Goal: Task Accomplishment & Management: Use online tool/utility

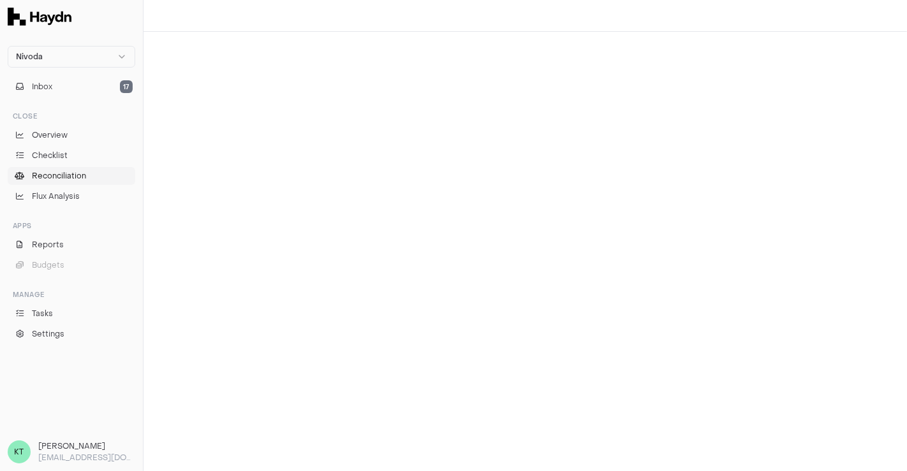
click at [54, 177] on span "Reconciliation" at bounding box center [59, 175] width 54 height 11
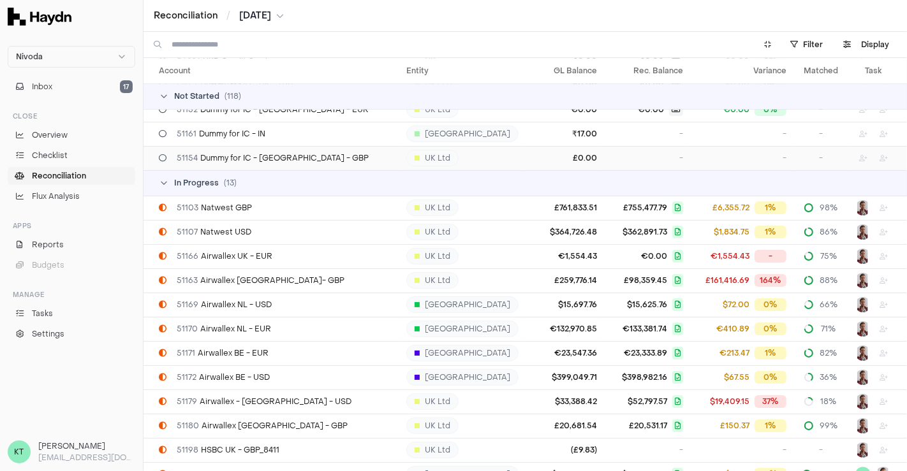
scroll to position [2961, 0]
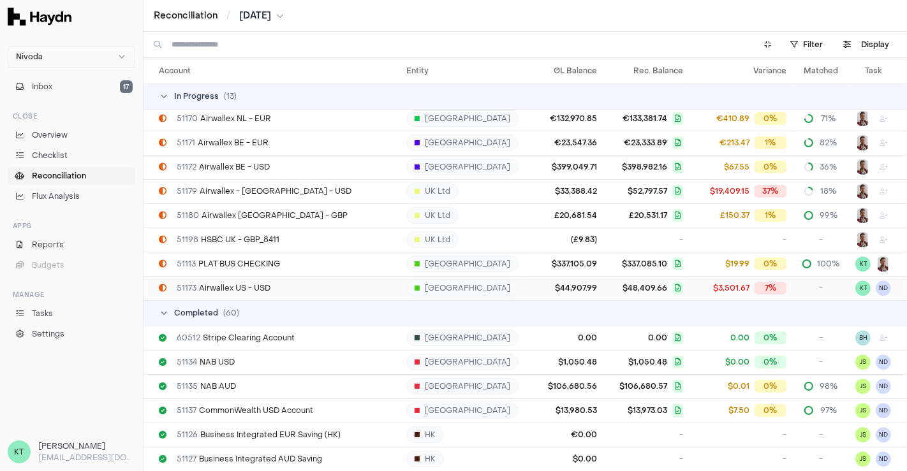
click at [317, 281] on td "51173 Airwallex US - USD" at bounding box center [273, 288] width 258 height 24
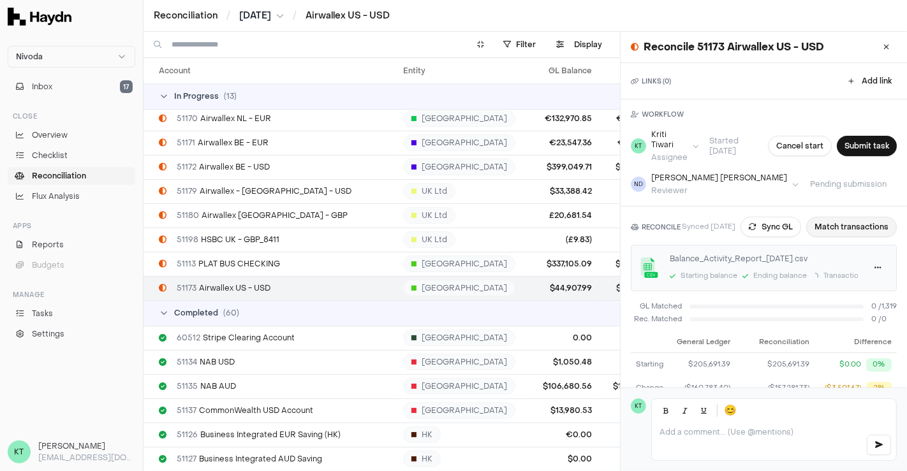
click at [873, 228] on button "Match transactions" at bounding box center [851, 227] width 91 height 20
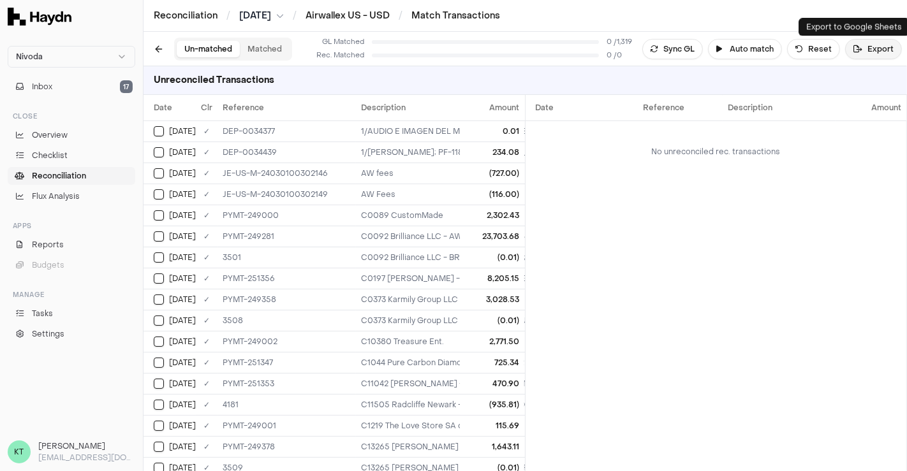
click at [877, 48] on button "Export" at bounding box center [873, 49] width 57 height 20
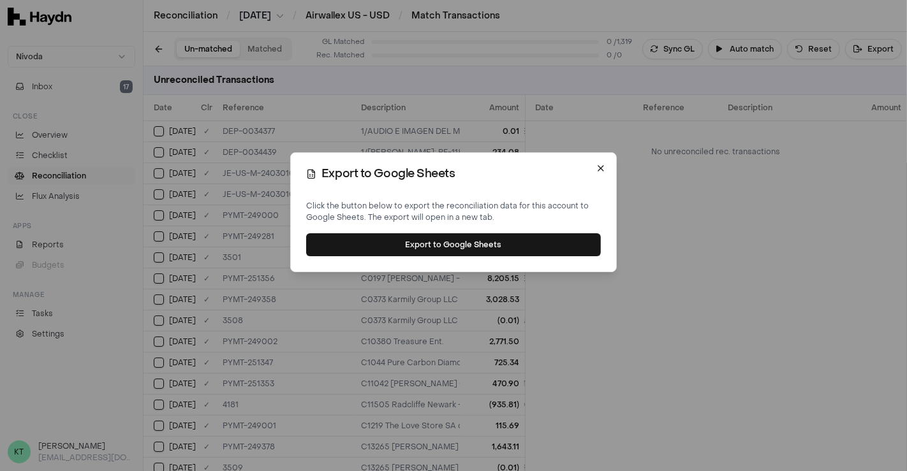
click at [602, 168] on icon "button" at bounding box center [601, 168] width 10 height 10
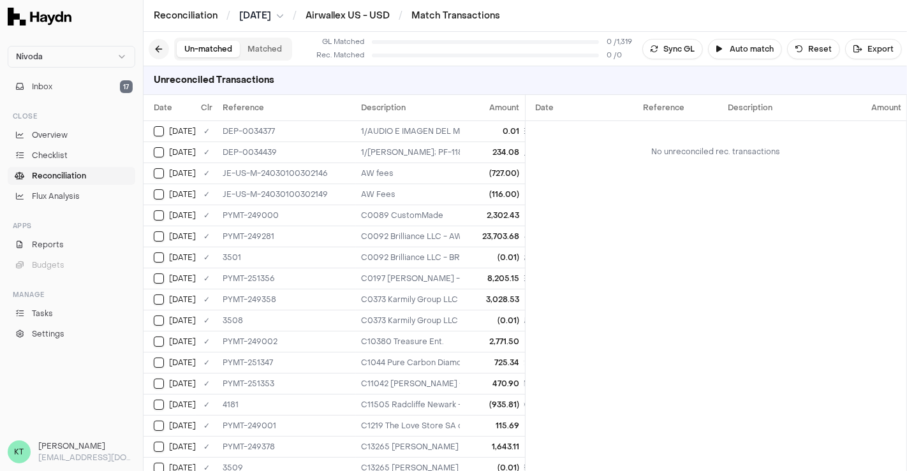
click at [166, 45] on button at bounding box center [159, 49] width 20 height 20
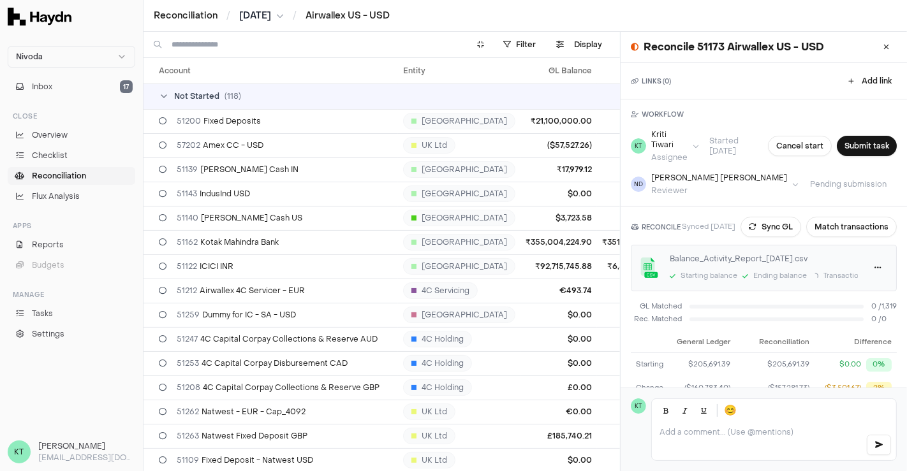
click at [713, 276] on div "Starting balance" at bounding box center [709, 276] width 57 height 11
click at [67, 336] on link "Settings" at bounding box center [72, 334] width 128 height 18
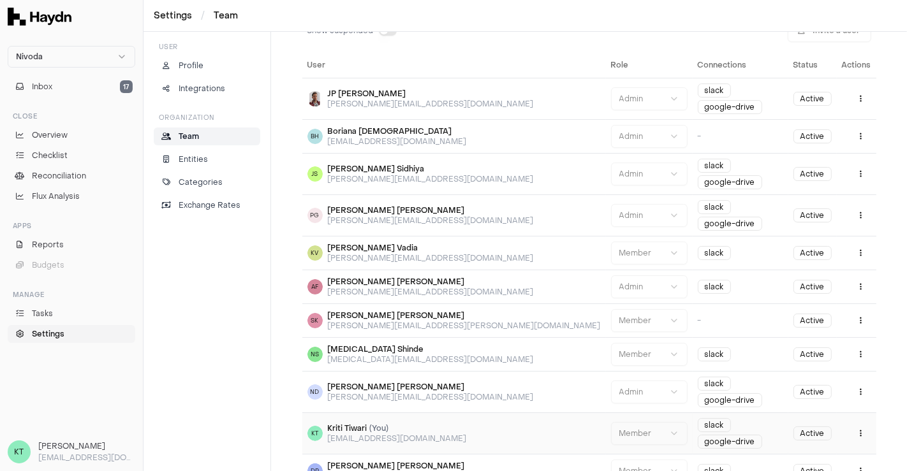
scroll to position [81, 0]
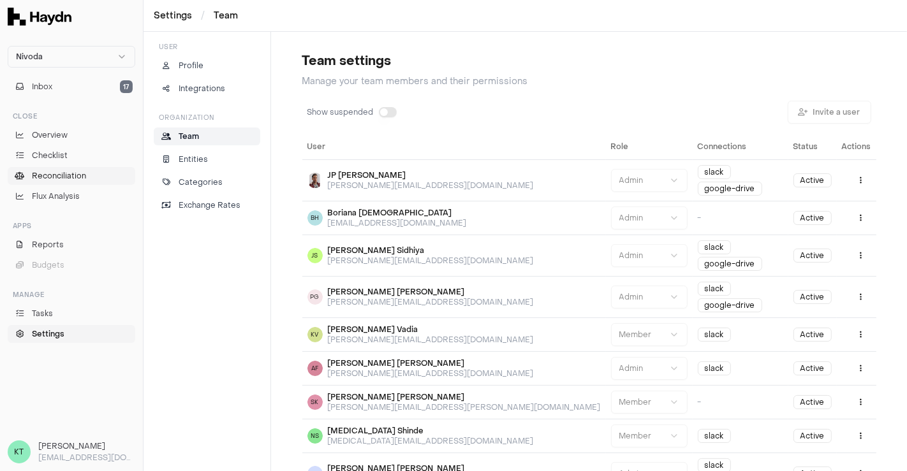
click at [78, 180] on span "Reconciliation" at bounding box center [59, 175] width 54 height 11
